Goal: Information Seeking & Learning: Learn about a topic

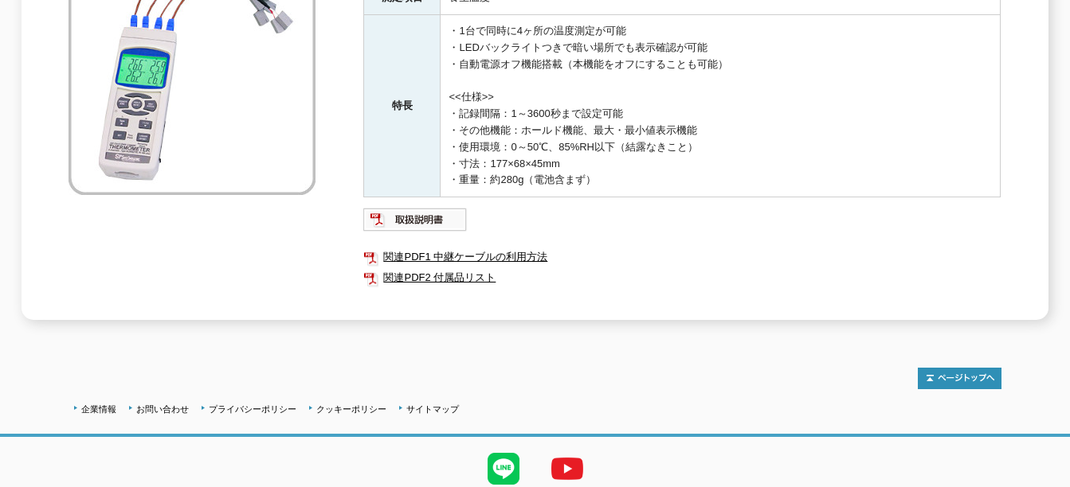
scroll to position [397, 0]
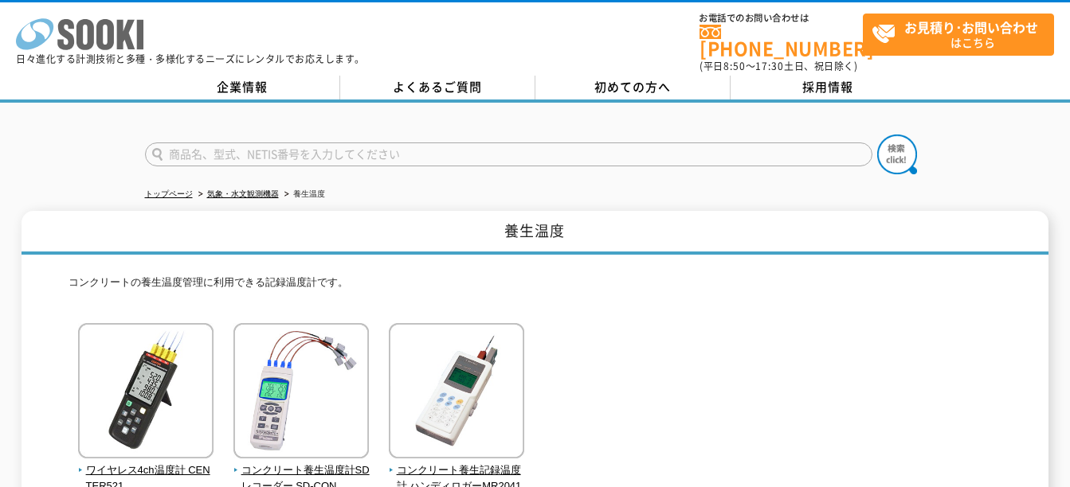
click at [82, 36] on icon at bounding box center [85, 34] width 18 height 31
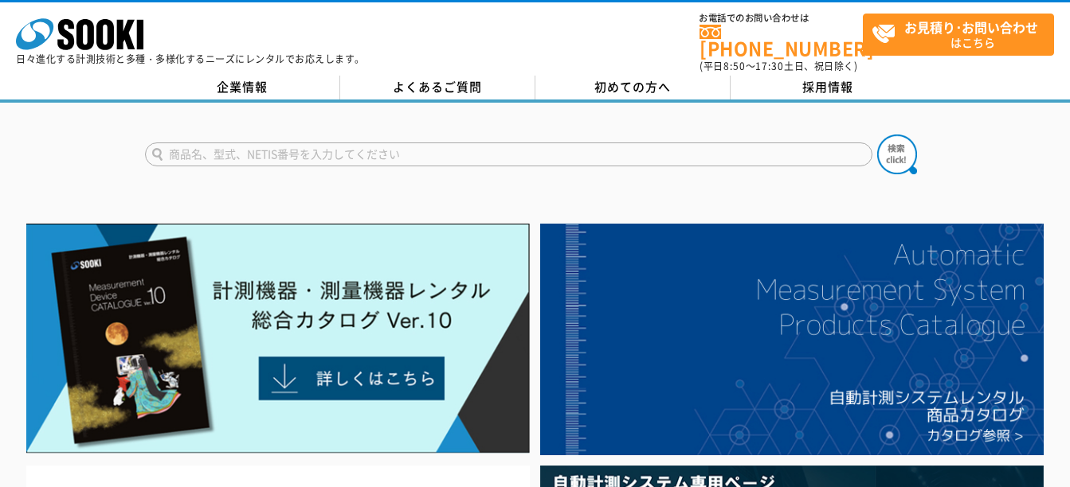
click at [438, 143] on input "text" at bounding box center [508, 155] width 727 height 24
click at [389, 143] on input "text" at bounding box center [508, 155] width 727 height 24
type input "コンクリート養生温度管理システム"
click at [877, 135] on button at bounding box center [897, 155] width 40 height 40
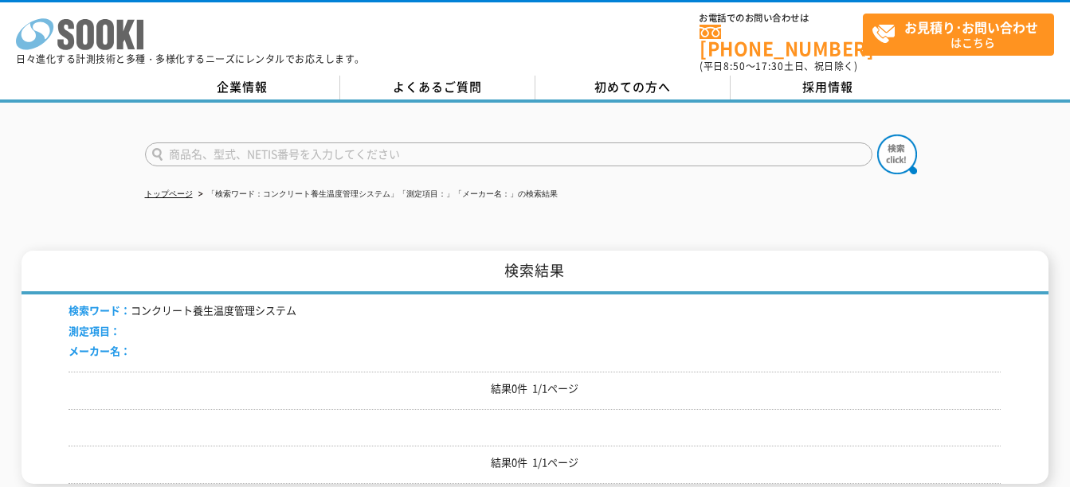
click at [67, 38] on icon at bounding box center [65, 34] width 17 height 31
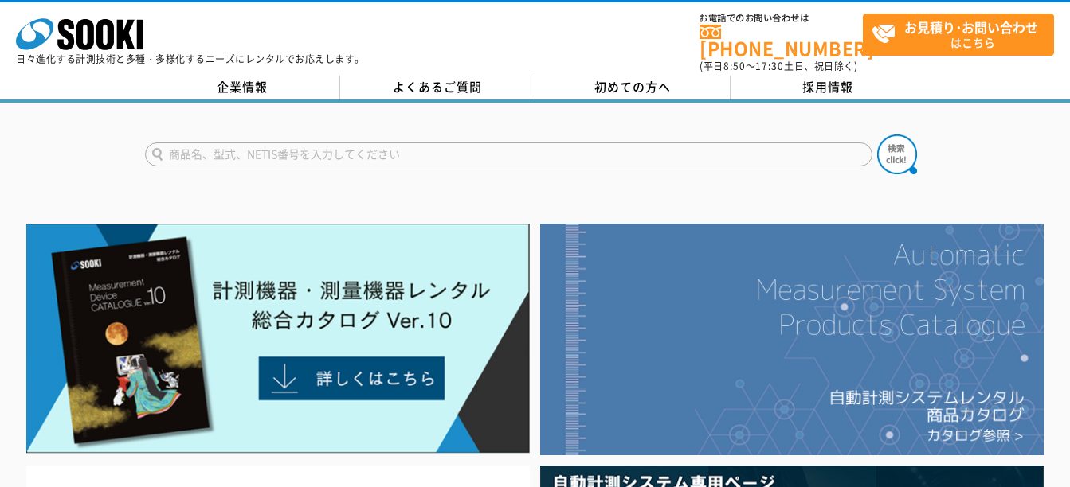
click at [745, 290] on img at bounding box center [791, 340] width 503 height 233
